Goal: Transaction & Acquisition: Purchase product/service

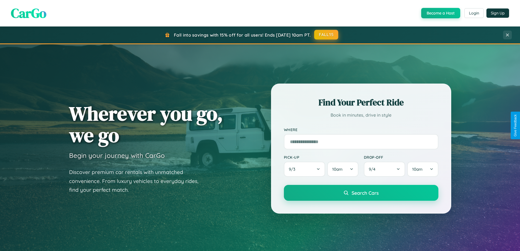
click at [327, 35] on button "FALL15" at bounding box center [326, 35] width 24 height 10
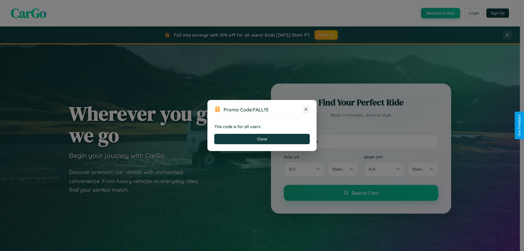
click at [306, 109] on icon at bounding box center [305, 108] width 5 height 5
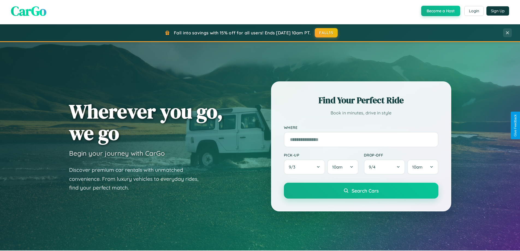
scroll to position [376, 0]
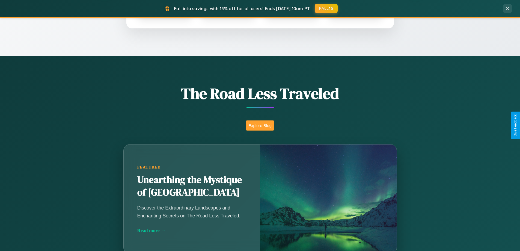
click at [260, 125] on button "Explore Blog" at bounding box center [260, 125] width 29 height 10
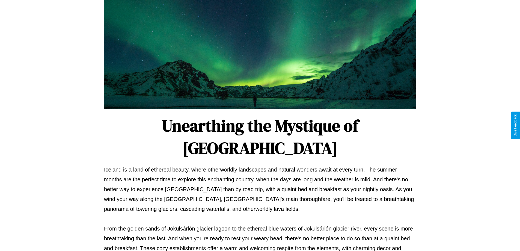
scroll to position [177, 0]
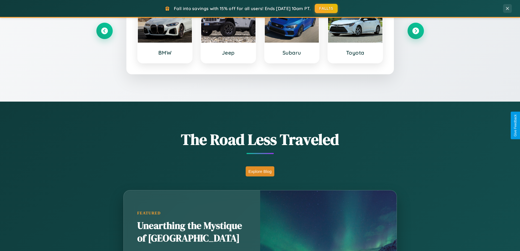
scroll to position [235, 0]
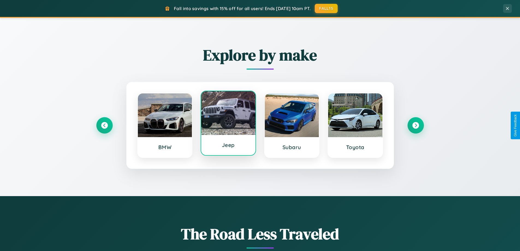
click at [228, 124] on div at bounding box center [228, 113] width 54 height 44
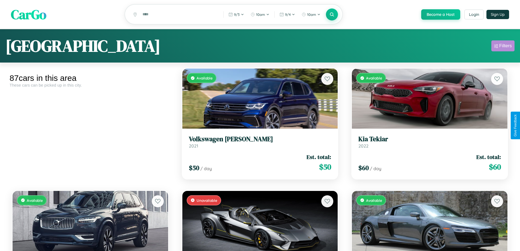
click at [503, 47] on div "Filters" at bounding box center [505, 45] width 13 height 5
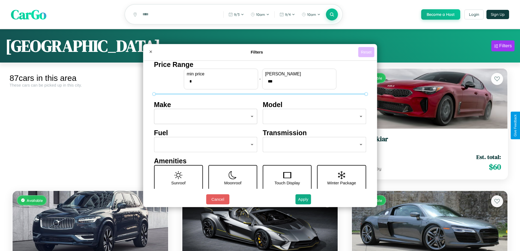
click at [367, 52] on button "Reset" at bounding box center [366, 52] width 16 height 10
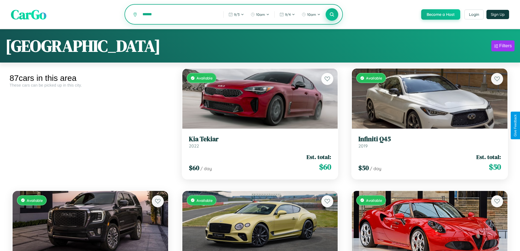
type input "******"
click at [332, 14] on icon at bounding box center [332, 14] width 5 height 5
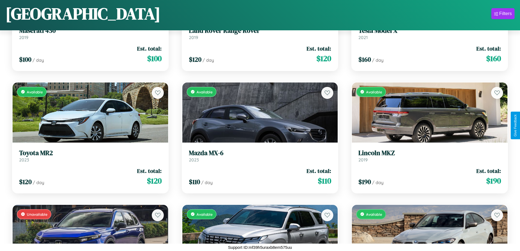
scroll to position [2277, 0]
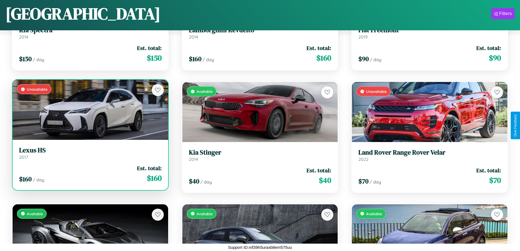
click at [90, 110] on div "Unavailable" at bounding box center [91, 110] width 156 height 60
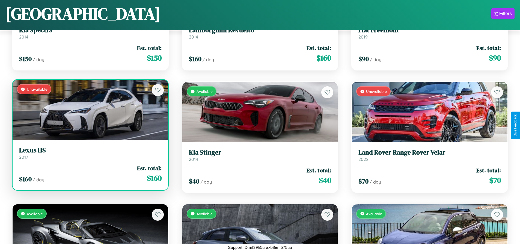
click at [90, 110] on div "Unavailable" at bounding box center [91, 110] width 156 height 60
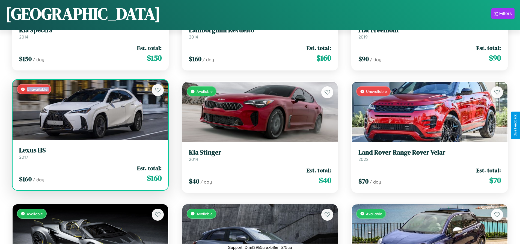
click at [90, 110] on div "Unavailable" at bounding box center [91, 110] width 156 height 60
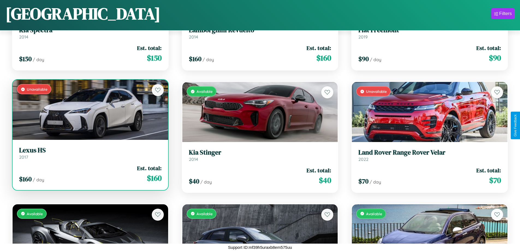
click at [90, 110] on div "Unavailable" at bounding box center [91, 110] width 156 height 60
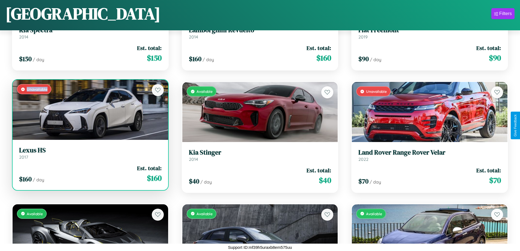
click at [90, 110] on div "Unavailable" at bounding box center [91, 110] width 156 height 60
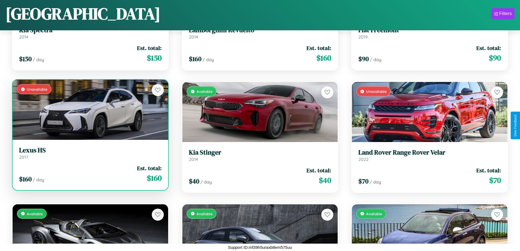
click at [90, 153] on h3 "Lexus HS" at bounding box center [90, 150] width 143 height 8
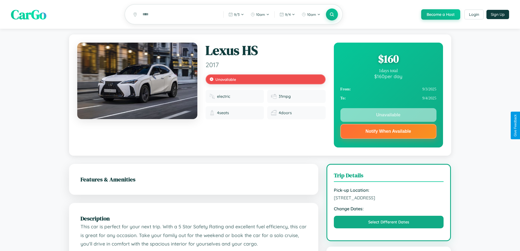
click at [388, 60] on div "$ 160" at bounding box center [388, 58] width 96 height 15
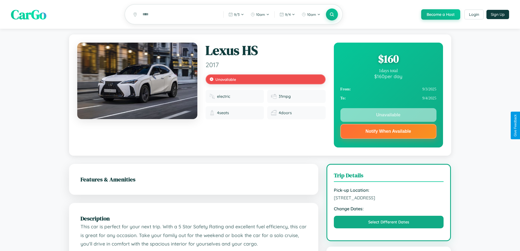
click at [388, 60] on div "$ 160" at bounding box center [388, 58] width 96 height 15
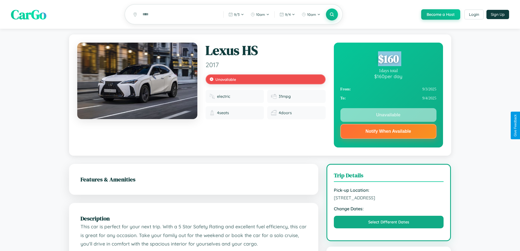
click at [388, 60] on div "$ 160" at bounding box center [388, 58] width 96 height 15
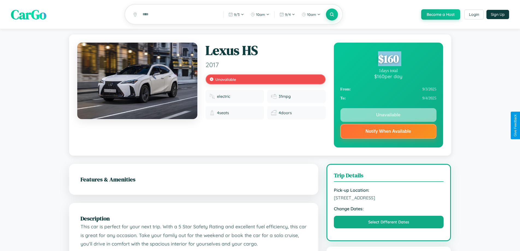
click at [388, 60] on div "$ 160" at bounding box center [388, 58] width 96 height 15
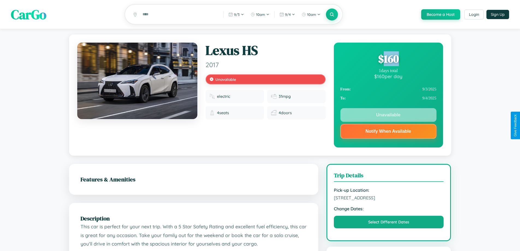
click at [388, 60] on div "$ 160" at bounding box center [388, 58] width 96 height 15
